Goal: Task Accomplishment & Management: Manage account settings

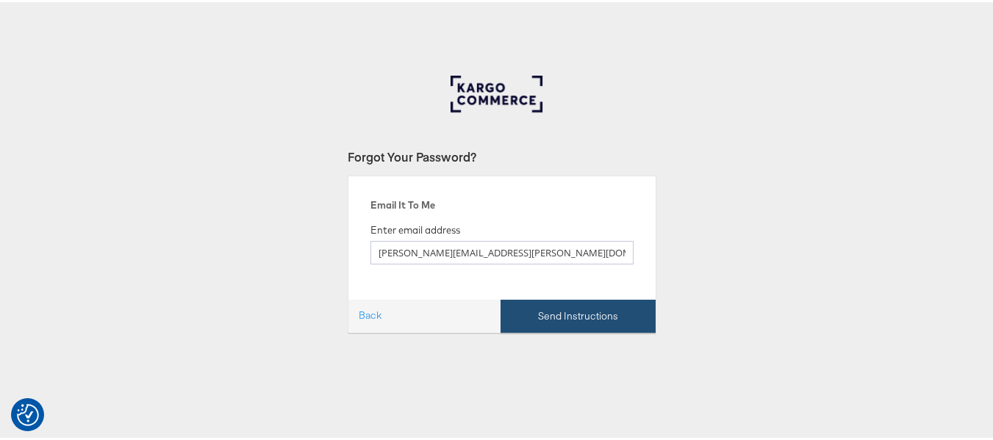
type input "[PERSON_NAME][EMAIL_ADDRESS][PERSON_NAME][DOMAIN_NAME]"
click at [527, 315] on button "Send Instructions" at bounding box center [577, 314] width 155 height 33
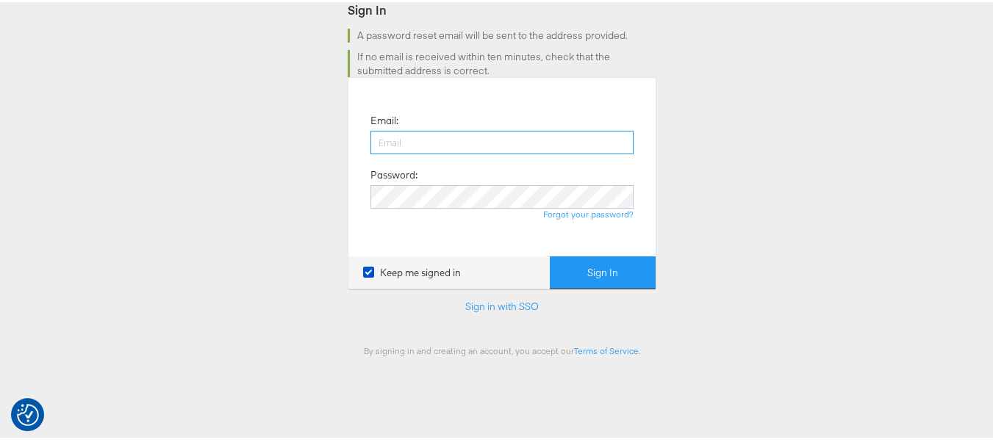
scroll to position [73, 0]
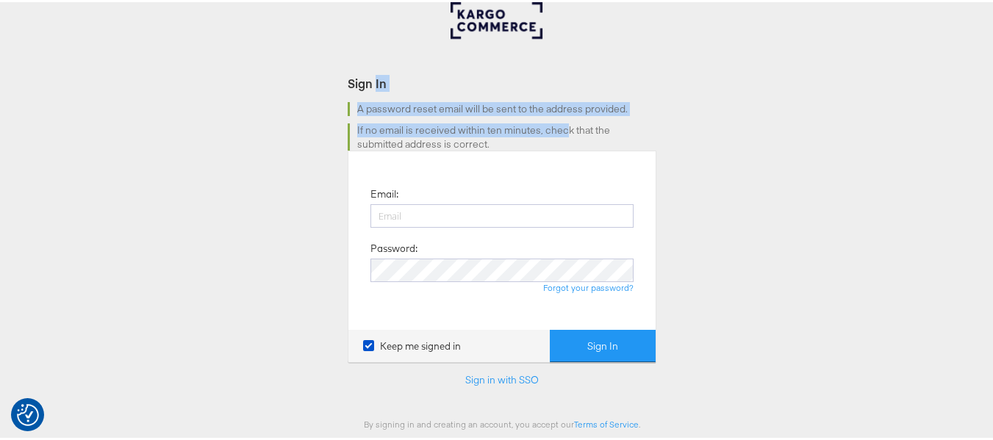
drag, startPoint x: 370, startPoint y: 84, endPoint x: 602, endPoint y: 137, distance: 237.4
click at [588, 136] on form "Sign In A password reset email will be sent to the address provided. If no emai…" at bounding box center [502, 250] width 309 height 355
click at [732, 121] on div "Sign In A password reset email will be sent to the address provided. If no emai…" at bounding box center [502, 367] width 1004 height 735
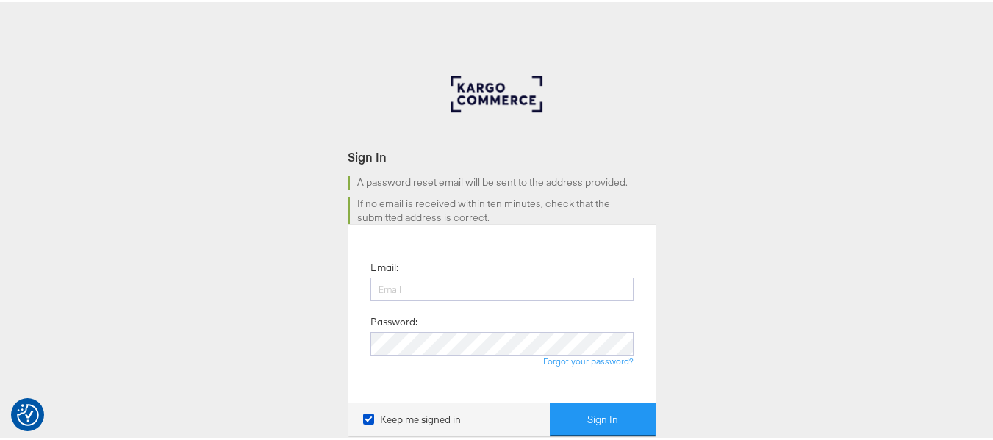
click at [732, 121] on div "Sign In A password reset email will be sent to the address provided. If no emai…" at bounding box center [502, 440] width 1004 height 735
